Goal: Information Seeking & Learning: Learn about a topic

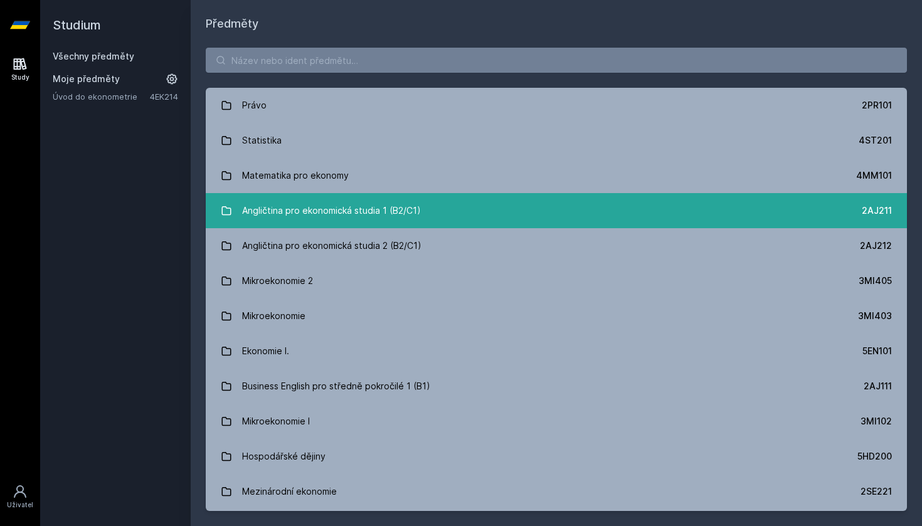
click at [352, 219] on div "Angličtina pro ekonomická studia 1 (B2/C1)" at bounding box center [331, 210] width 179 height 25
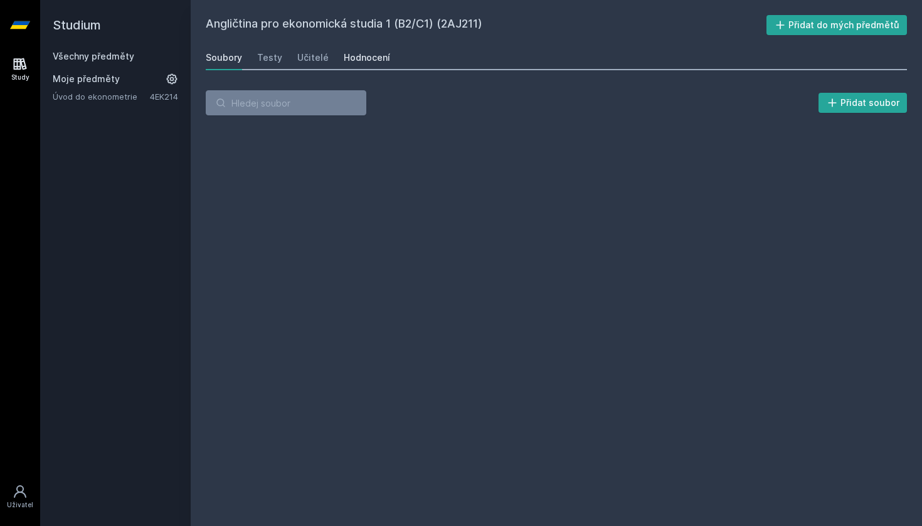
click at [362, 57] on div "Hodnocení" at bounding box center [367, 57] width 46 height 13
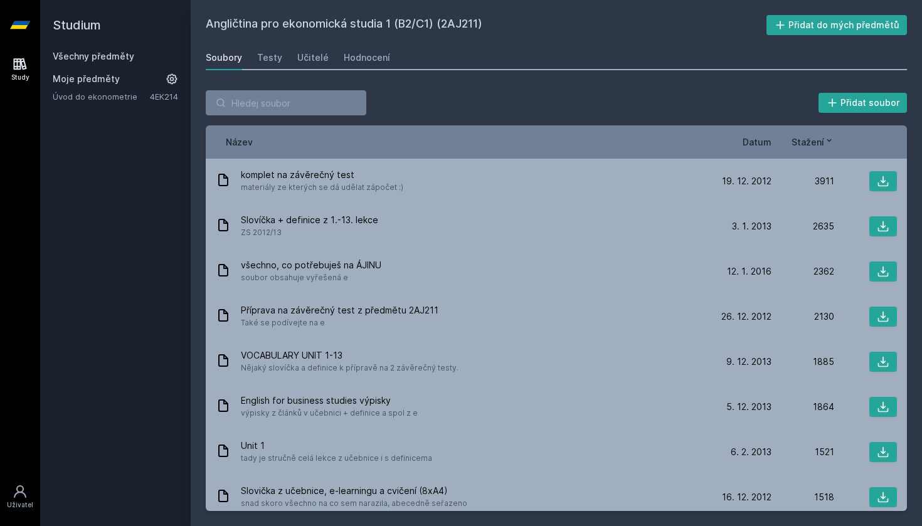
click at [130, 55] on link "Všechny předměty" at bounding box center [94, 56] width 82 height 11
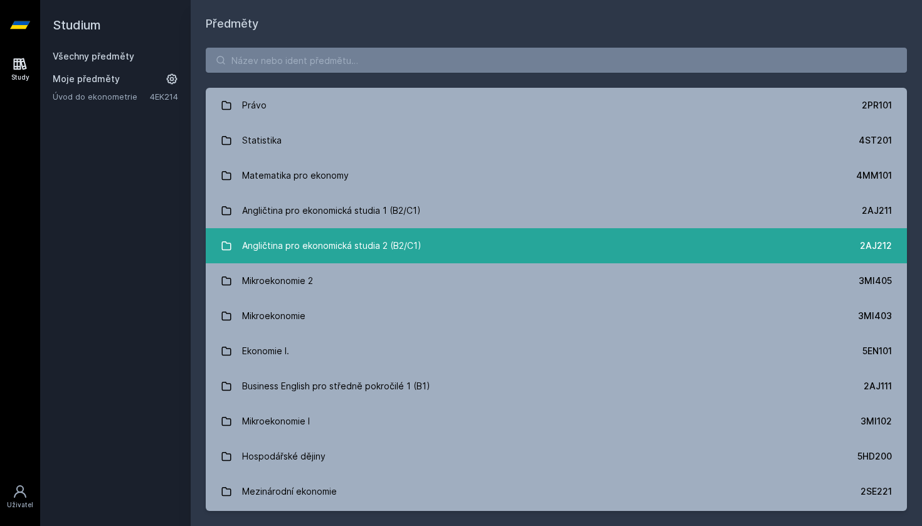
click at [362, 237] on div "Angličtina pro ekonomická studia 2 (B2/C1)" at bounding box center [331, 245] width 179 height 25
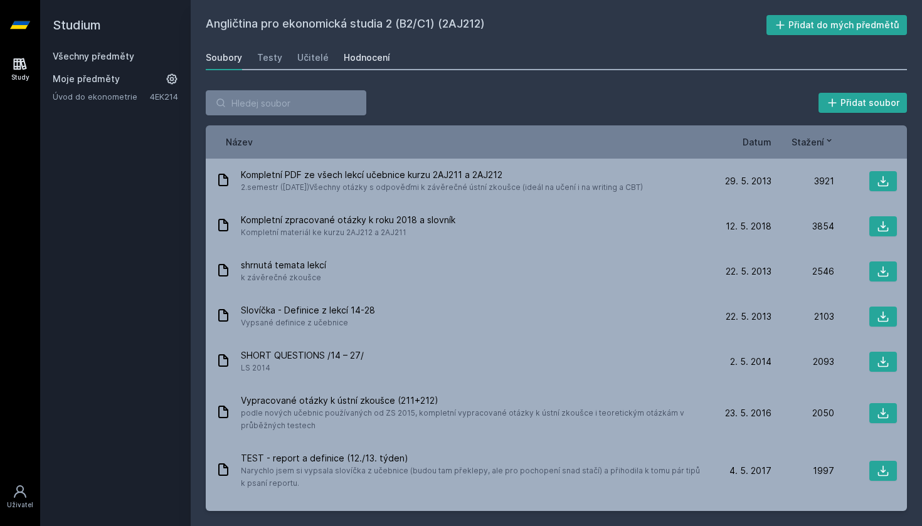
click at [377, 62] on div "Hodnocení" at bounding box center [367, 57] width 46 height 13
